Goal: Find contact information: Find contact information

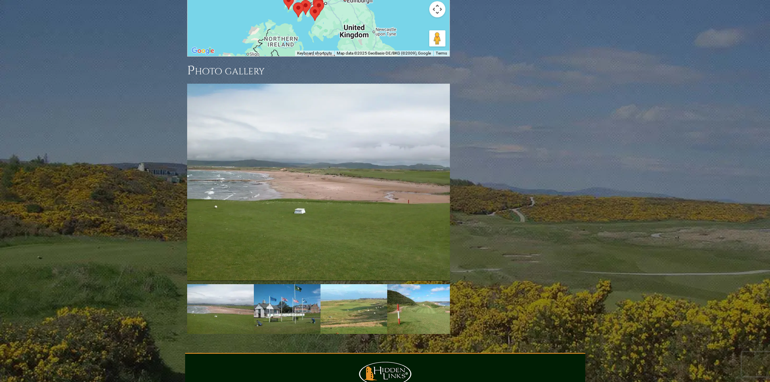
scroll to position [1198, 0]
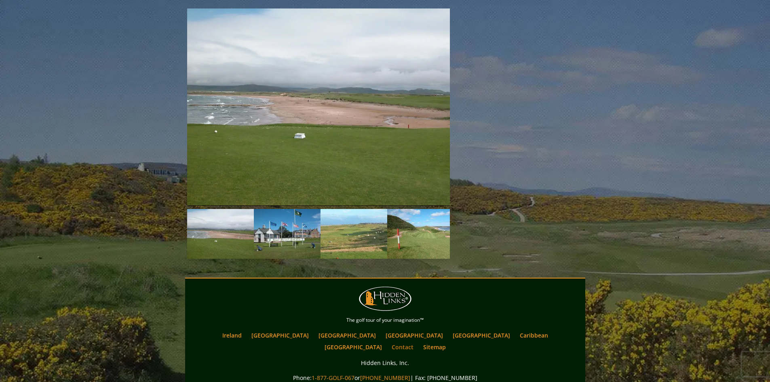
click at [417, 341] on link "Contact" at bounding box center [403, 347] width 30 height 12
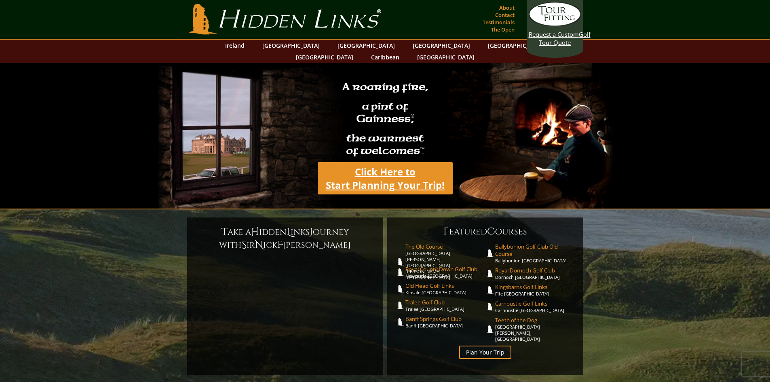
click at [394, 177] on link "Click Here to Start Planning Your Trip!" at bounding box center [385, 178] width 135 height 32
